Goal: Find specific page/section: Find specific page/section

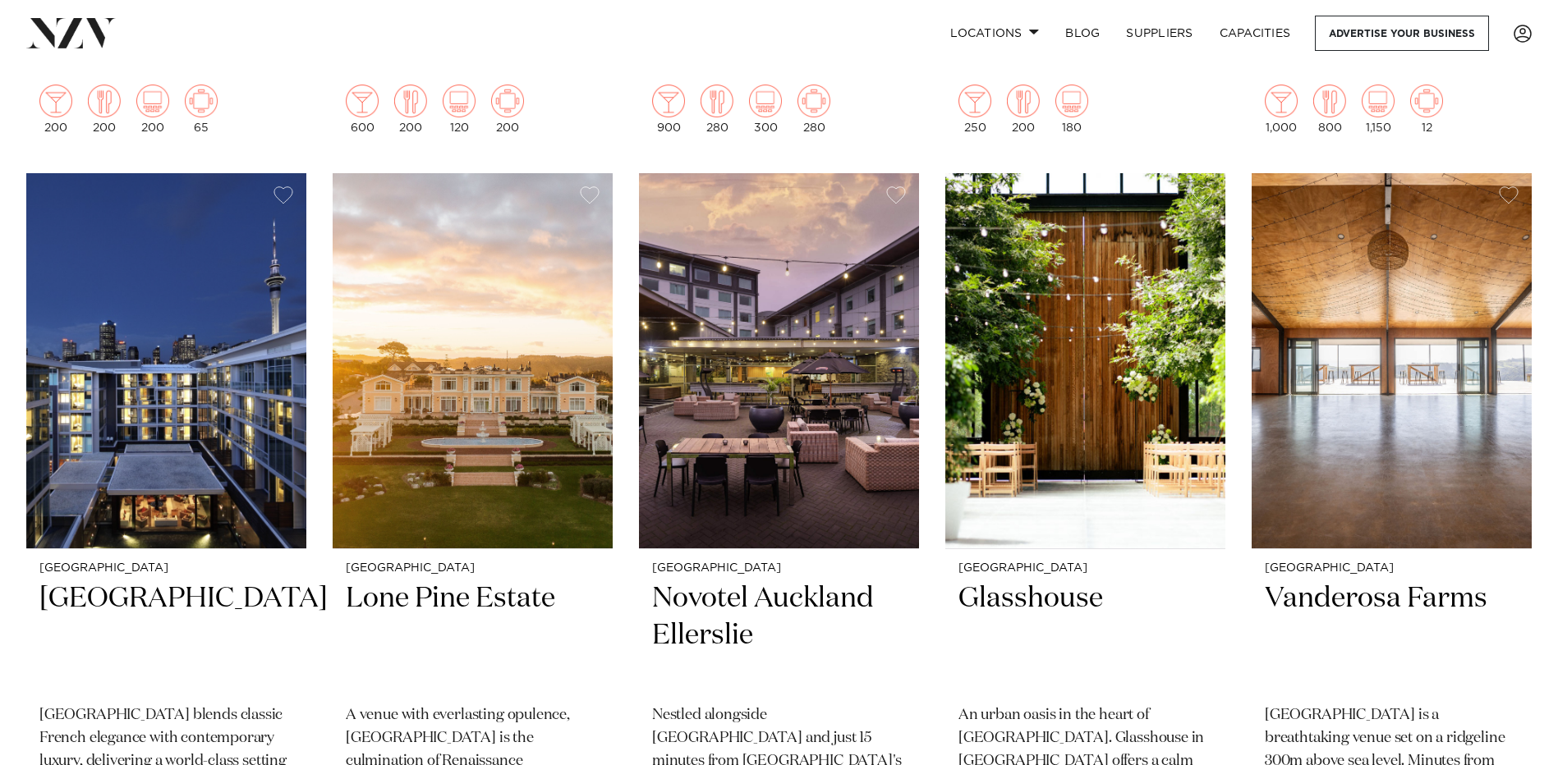
scroll to position [1294, 0]
click at [994, 580] on h2 "Glasshouse" at bounding box center [1085, 635] width 254 height 111
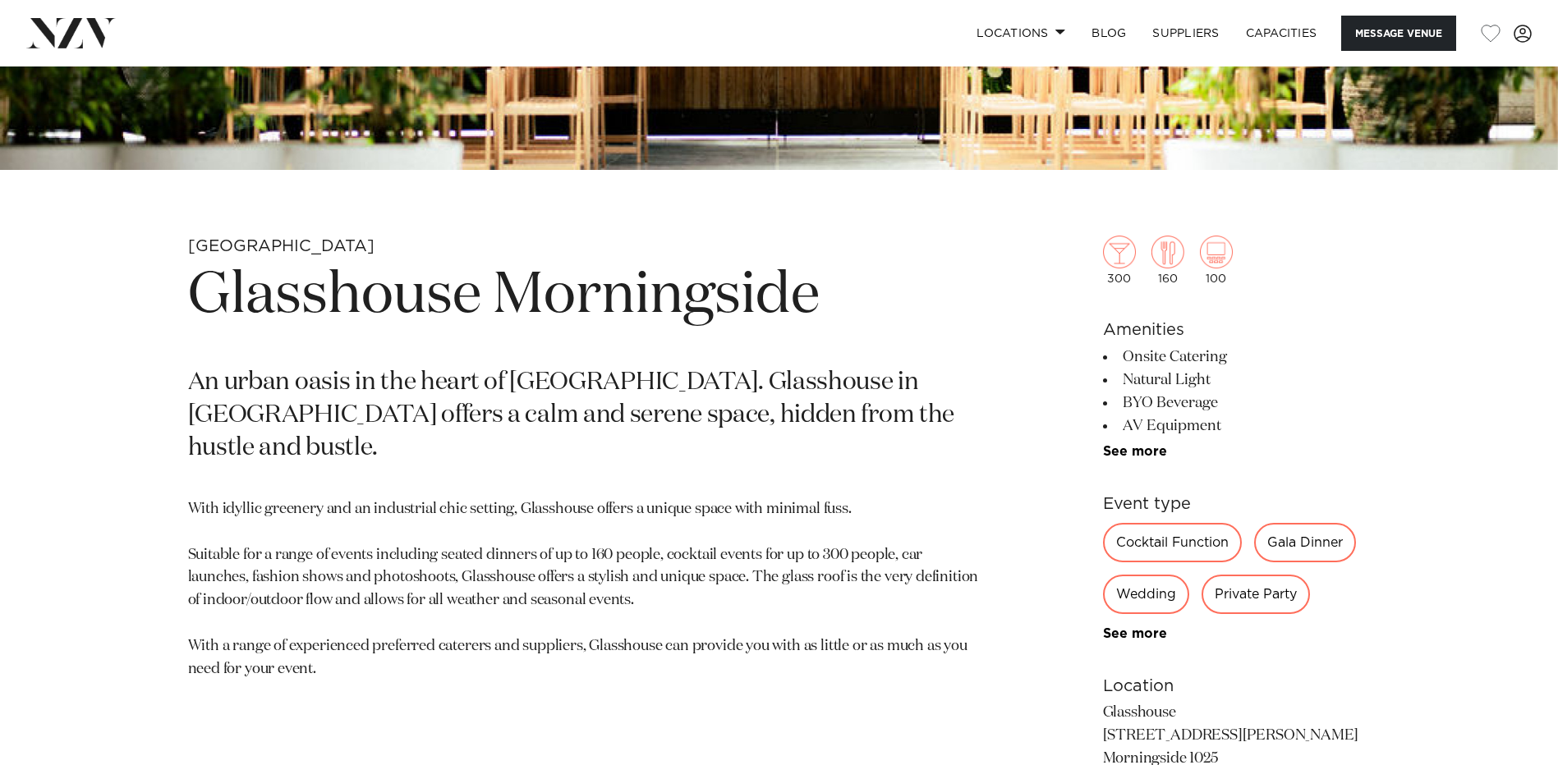
scroll to position [626, 0]
click at [1250, 607] on div "Private Party" at bounding box center [1255, 595] width 108 height 39
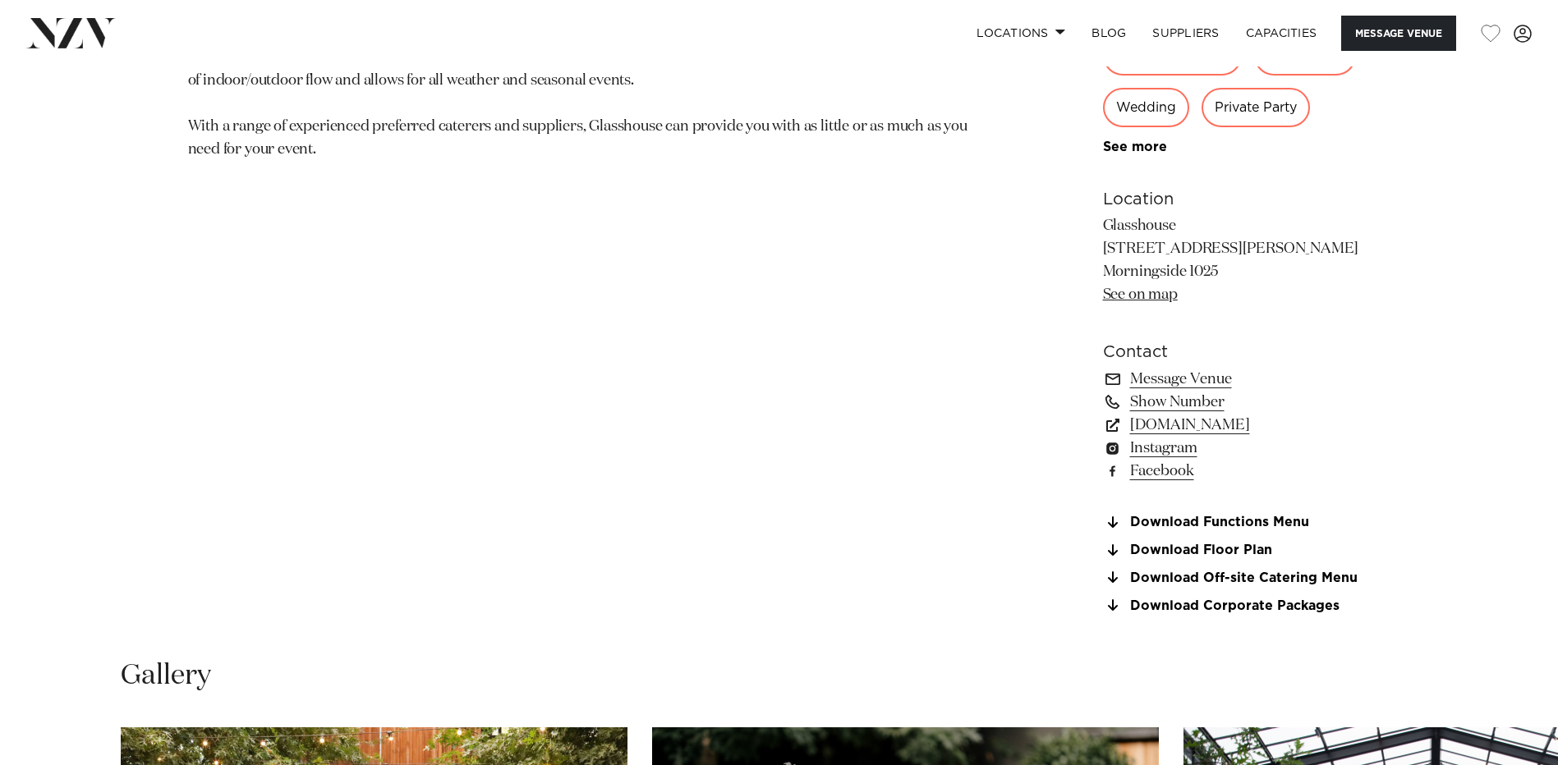
scroll to position [1149, 0]
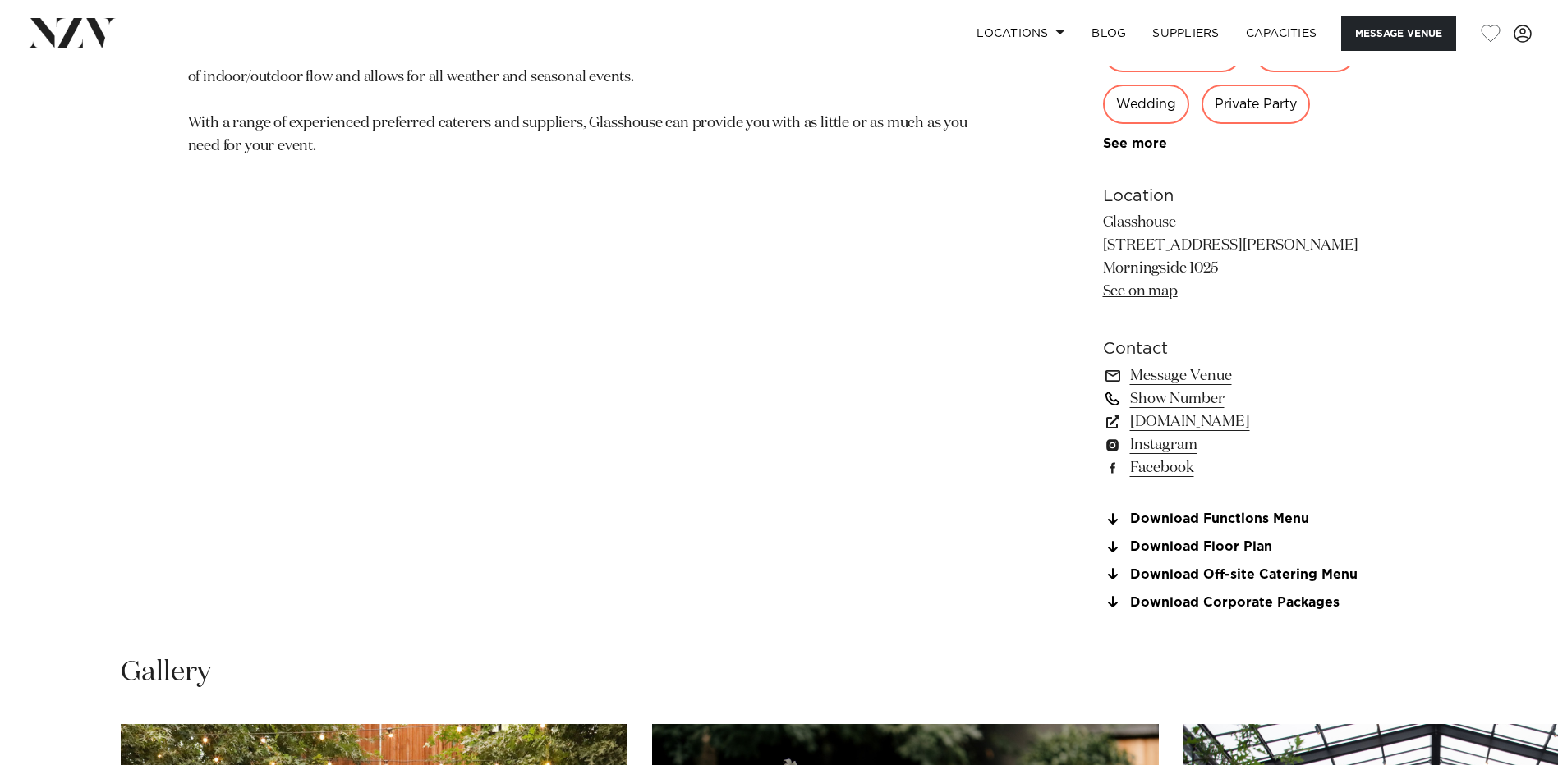
click at [1196, 401] on link "Show Number" at bounding box center [1237, 399] width 268 height 23
click at [1216, 519] on link "Download Functions Menu" at bounding box center [1237, 519] width 268 height 15
